Goal: Information Seeking & Learning: Learn about a topic

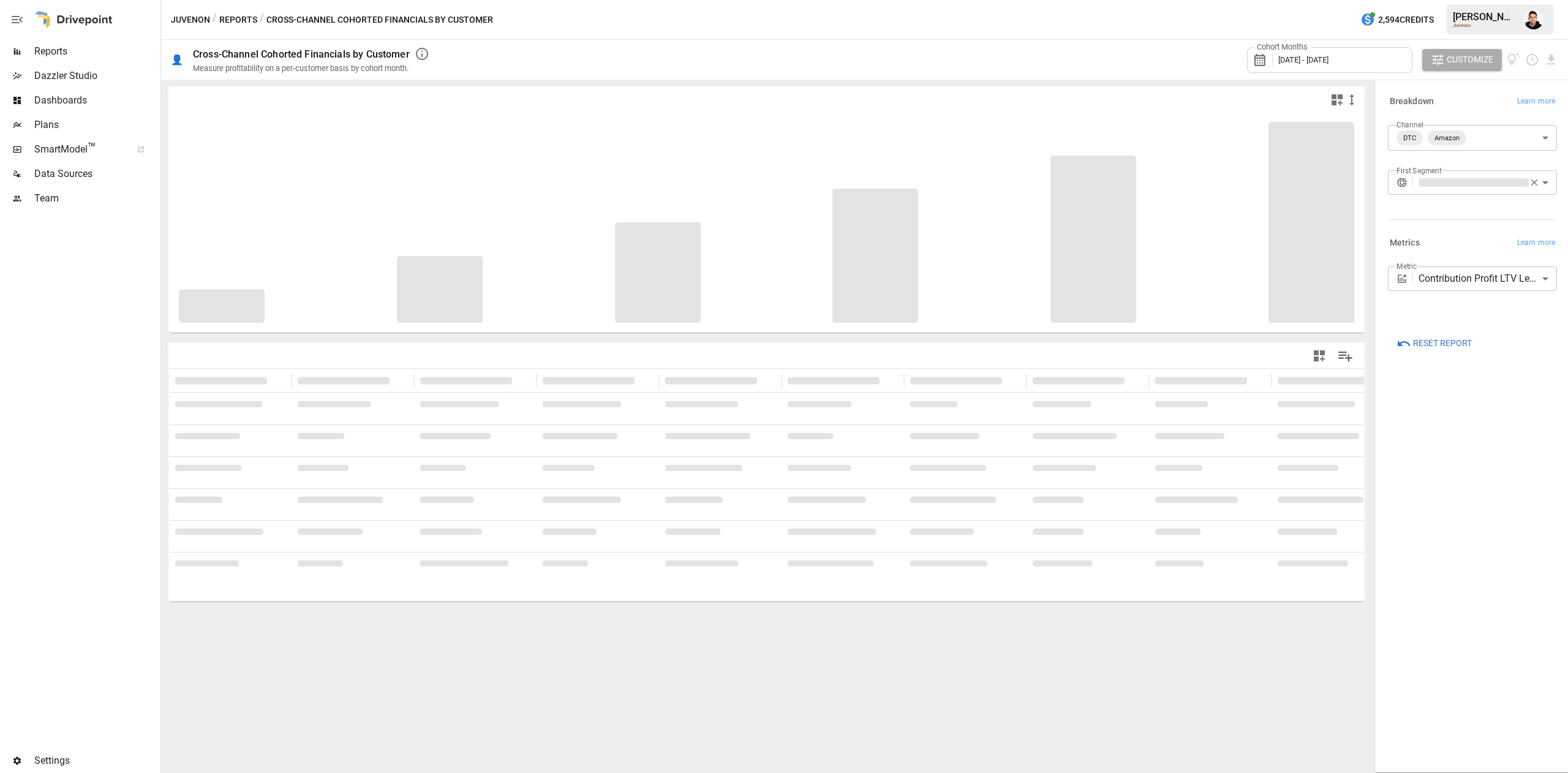
click at [253, 12] on button "Reports" at bounding box center [238, 19] width 38 height 15
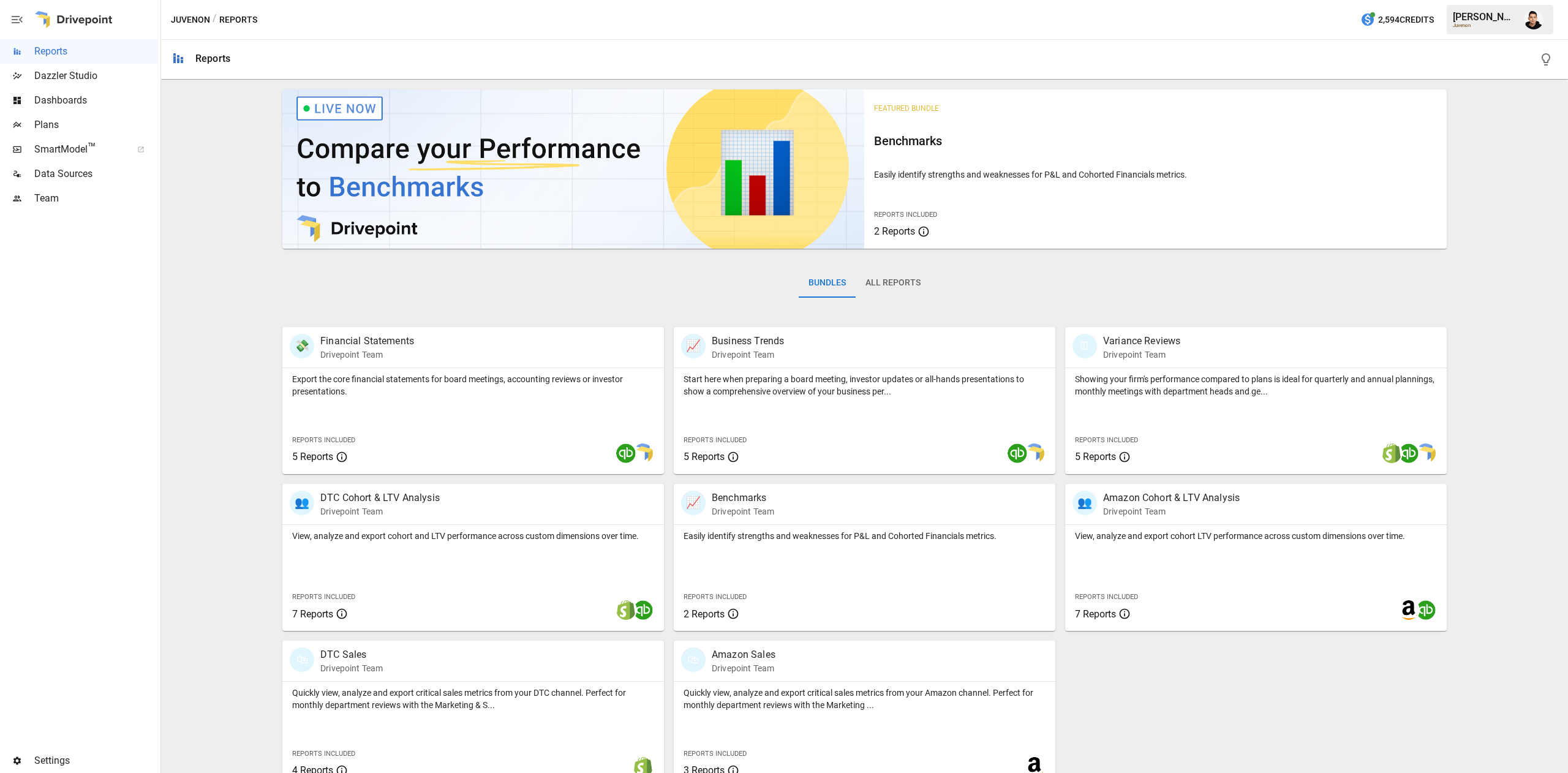
click at [894, 292] on button "All Reports" at bounding box center [892, 283] width 75 height 29
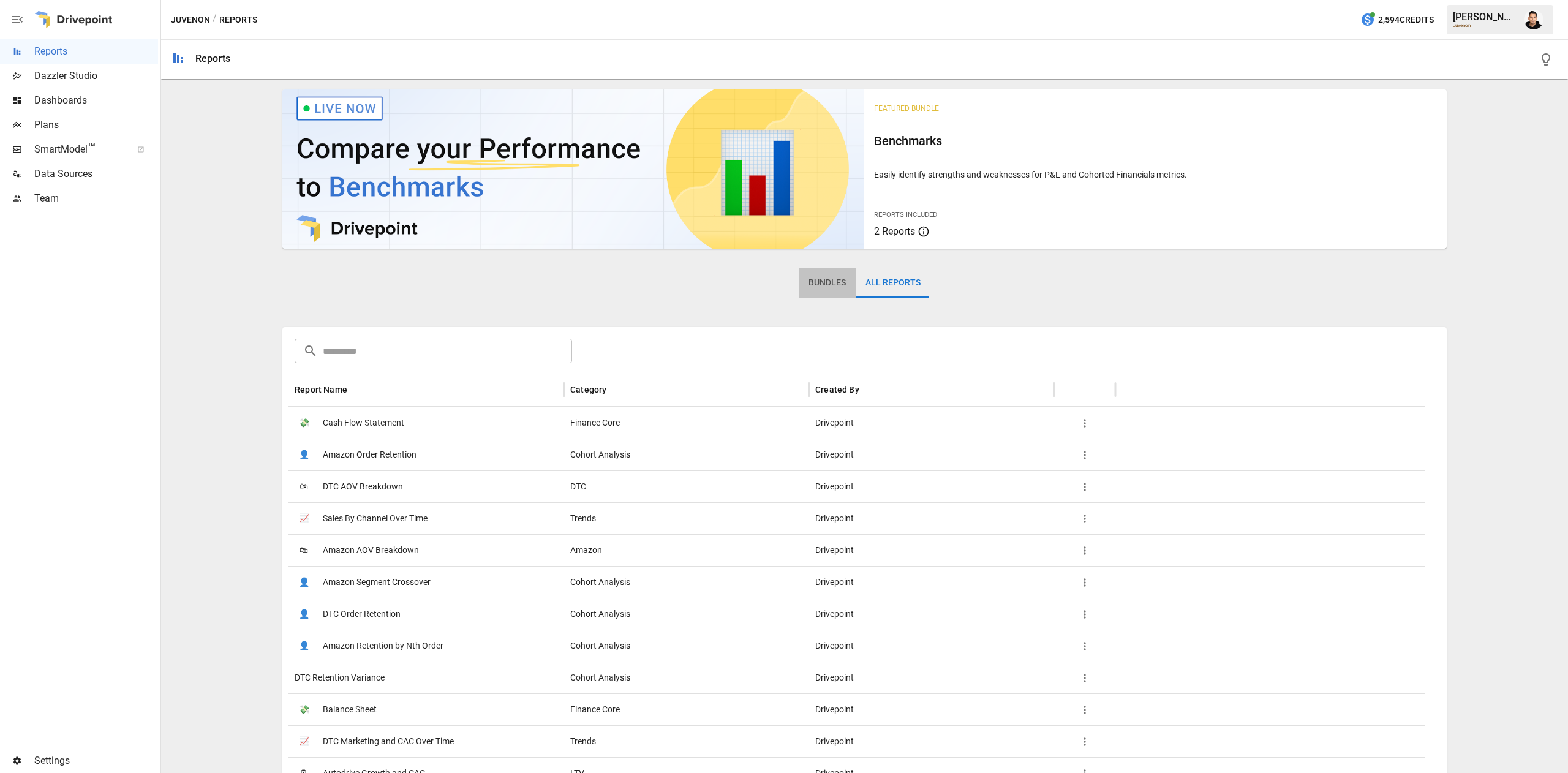
click at [829, 283] on button "Bundles" at bounding box center [827, 283] width 57 height 29
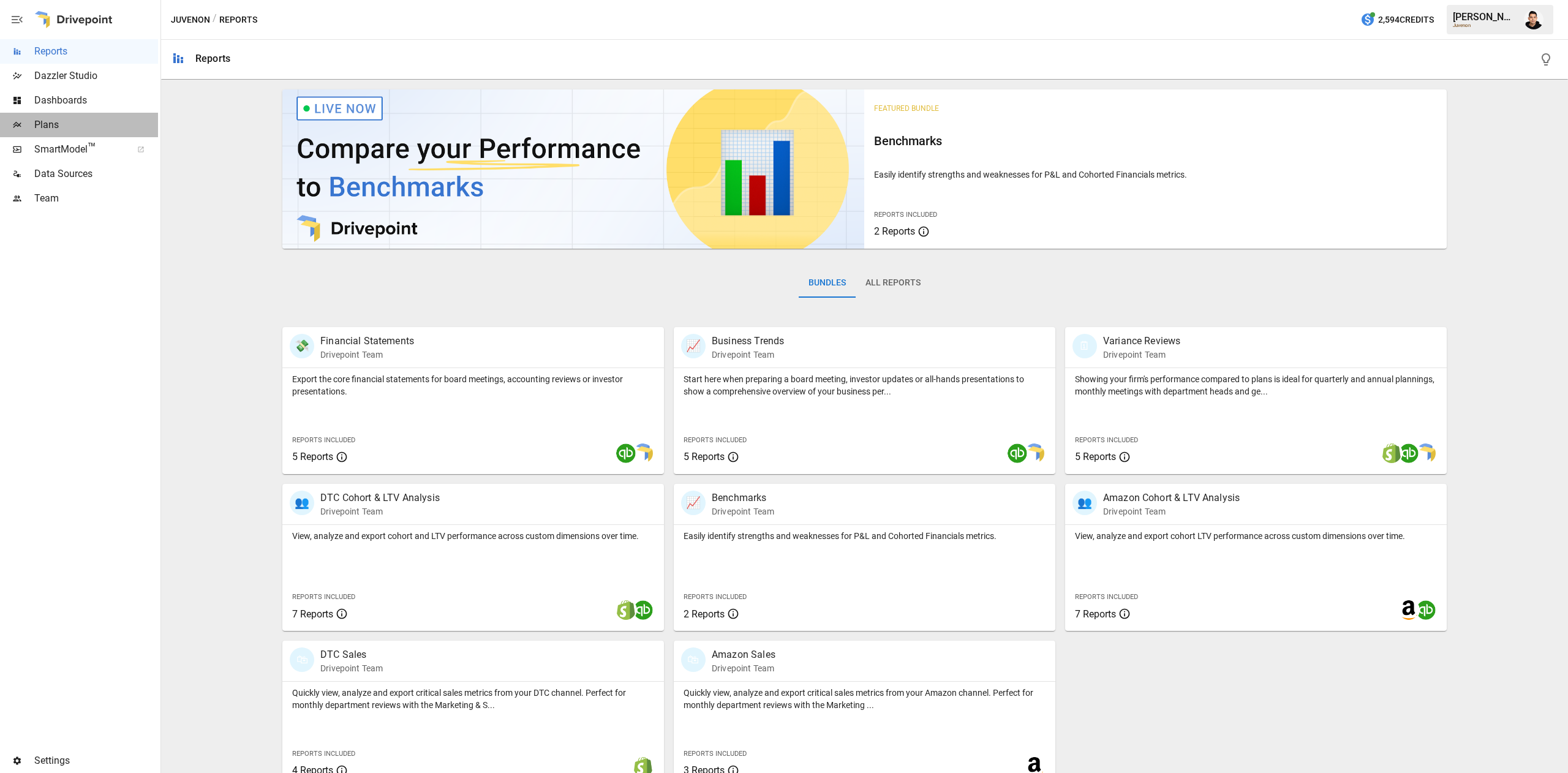
click at [98, 127] on span "Plans" at bounding box center [97, 125] width 124 height 15
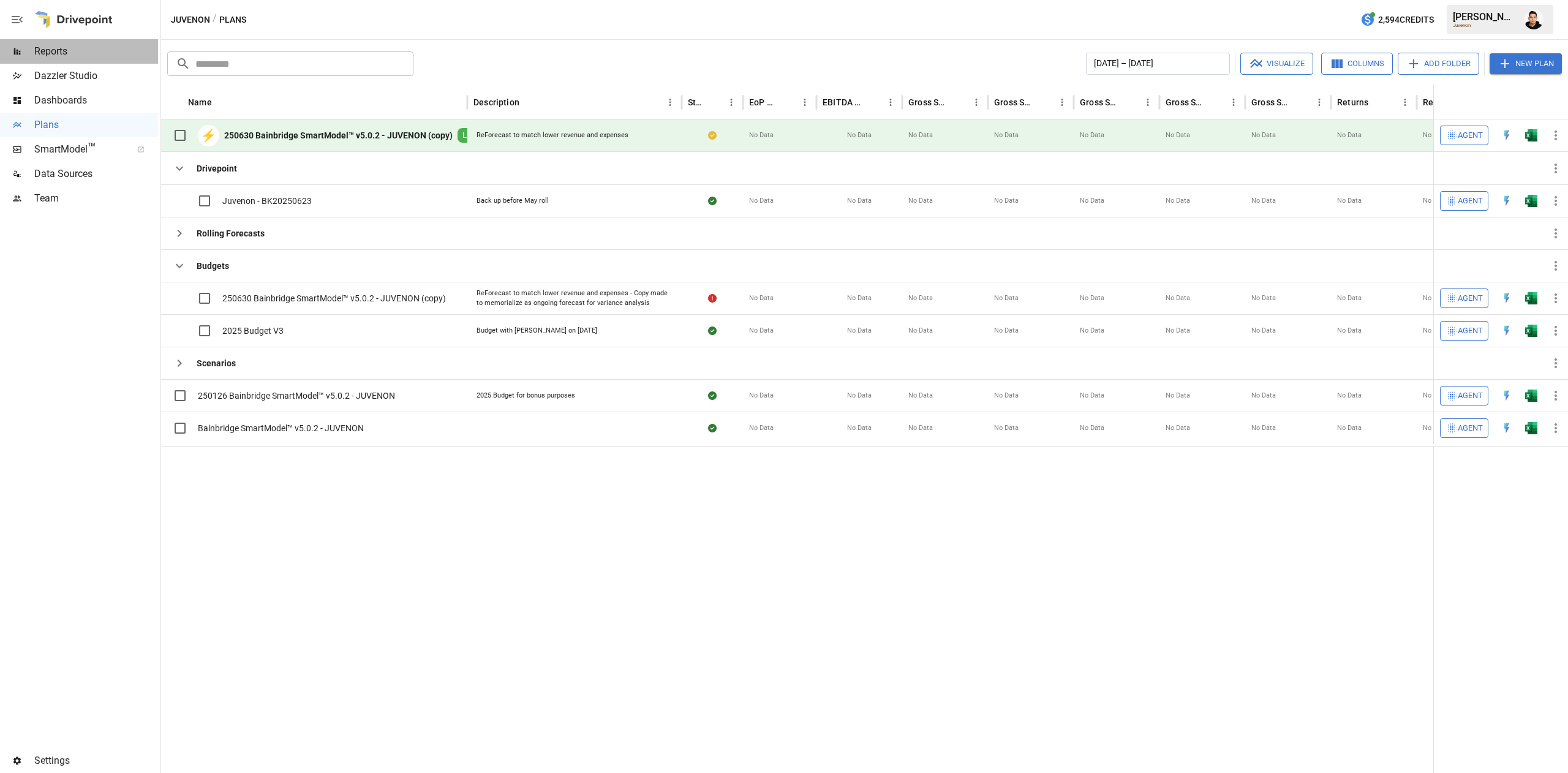
click at [96, 51] on span "Reports" at bounding box center [97, 51] width 124 height 15
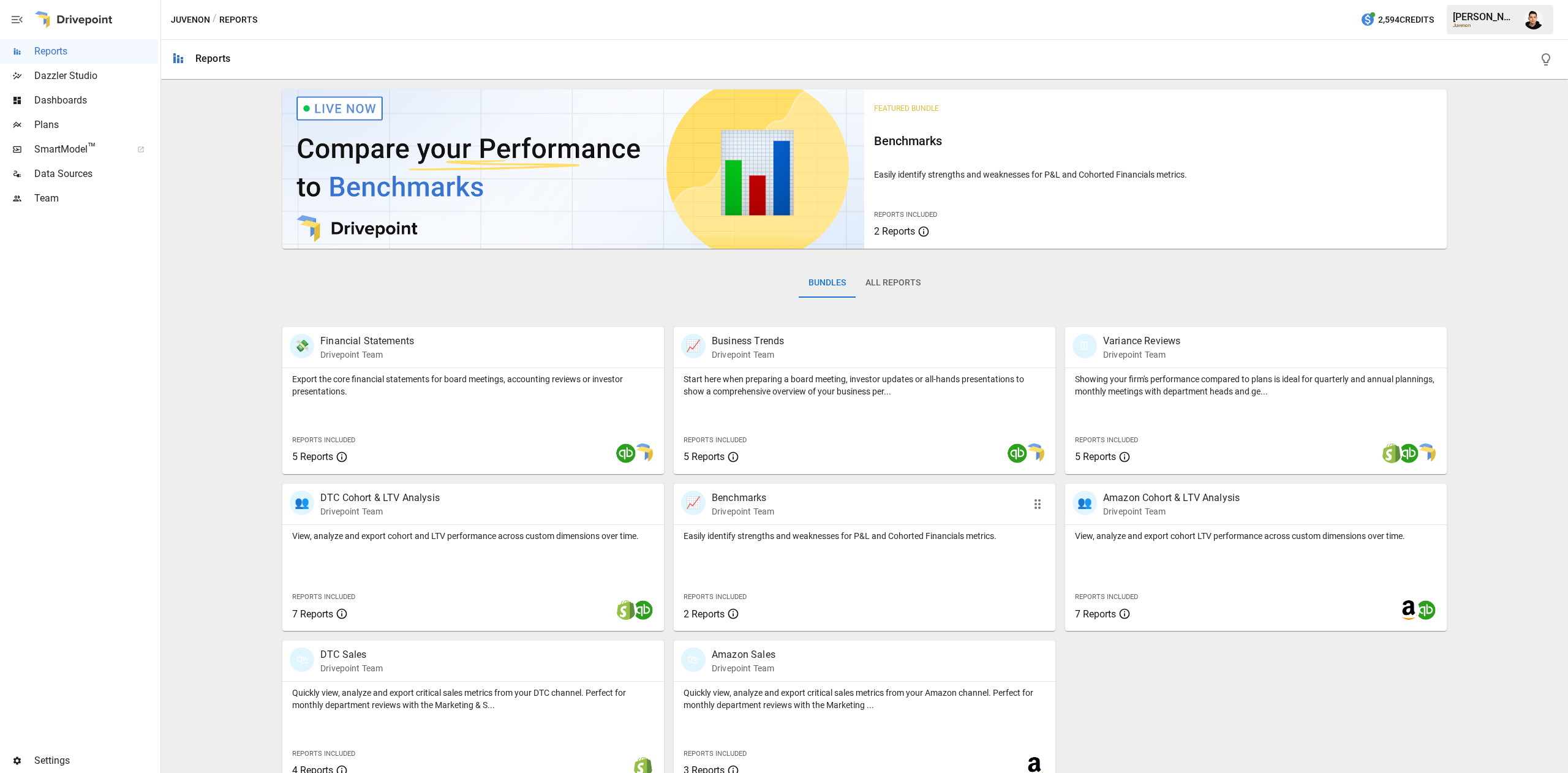
click at [889, 512] on div "📈 Benchmarks Drivepoint Team" at bounding box center [833, 504] width 305 height 27
click at [513, 401] on div "Export the core financial statements for board meetings, accounting reviews or …" at bounding box center [473, 421] width 381 height 106
click at [518, 656] on div "🛍 DTC Sales Drivepoint Team" at bounding box center [442, 661] width 305 height 27
click at [502, 526] on div "View, analyze and export cohort and LTV performance across custom dimensions ov…" at bounding box center [473, 534] width 381 height 17
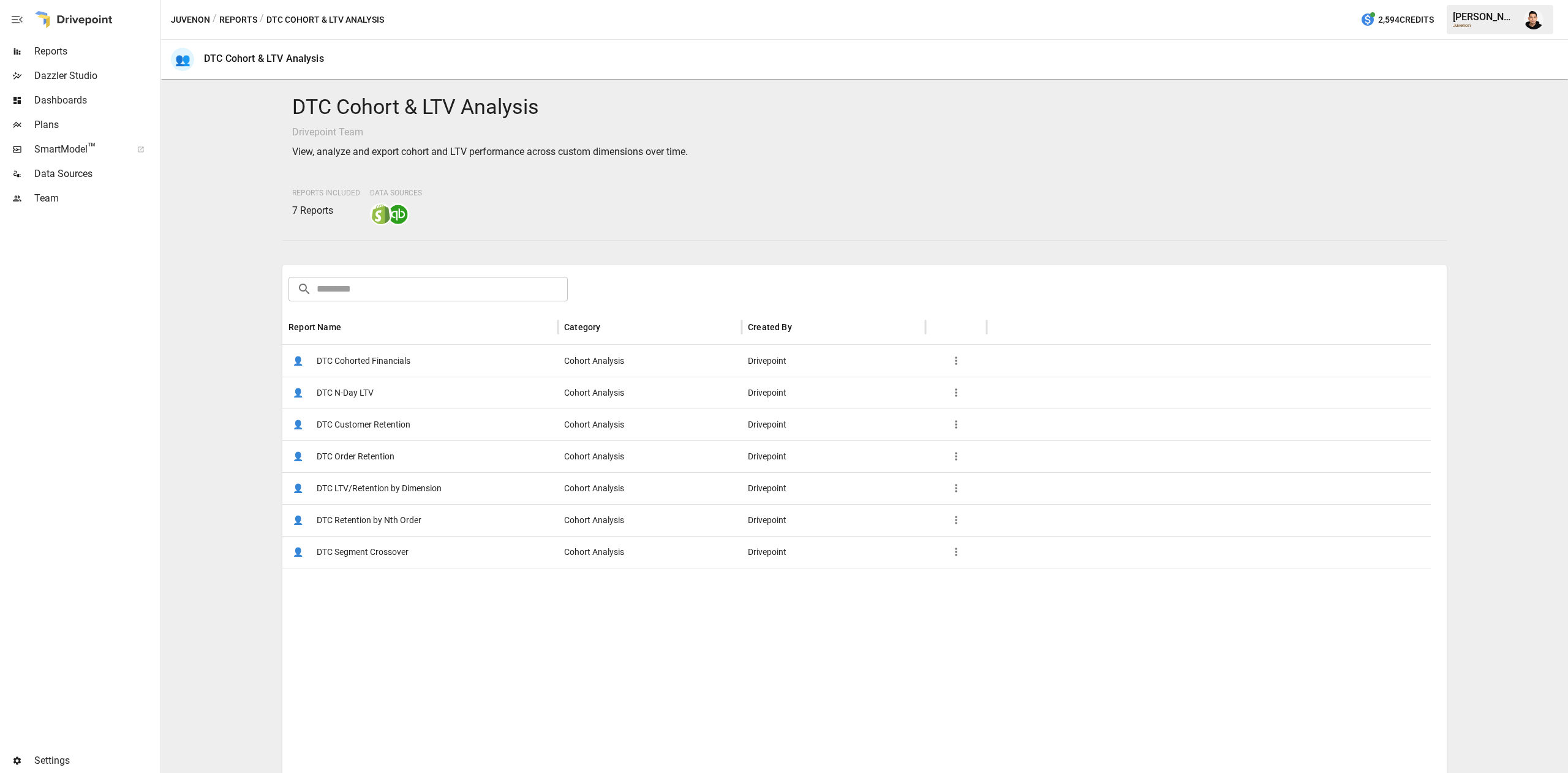
click at [405, 364] on span "DTC Cohorted Financials" at bounding box center [363, 361] width 94 height 31
click at [412, 487] on span "DTC LTV/Retention by Dimension" at bounding box center [379, 488] width 125 height 31
